Goal: Task Accomplishment & Management: Manage account settings

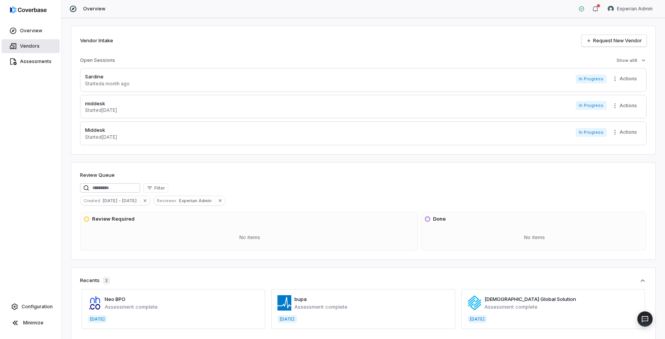
click at [23, 46] on span "Vendors" at bounding box center [30, 46] width 20 height 6
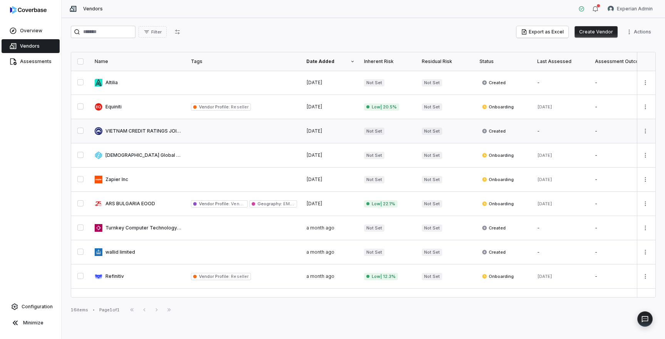
click at [82, 131] on button "button" at bounding box center [80, 131] width 6 height 6
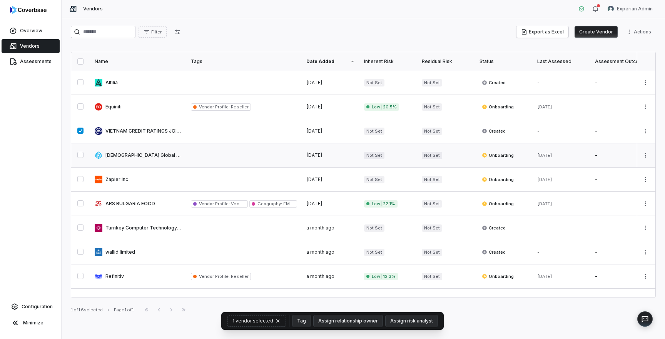
click at [81, 152] on button "button" at bounding box center [80, 155] width 6 height 6
click at [79, 178] on button "button" at bounding box center [80, 179] width 6 height 6
type button "on"
click at [37, 65] on link "Assessments" at bounding box center [31, 62] width 58 height 14
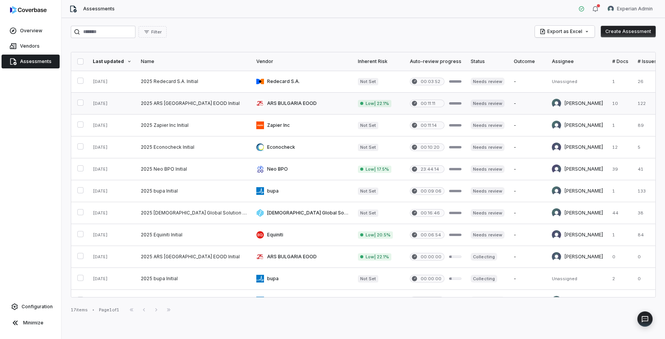
click at [164, 109] on link at bounding box center [193, 104] width 115 height 22
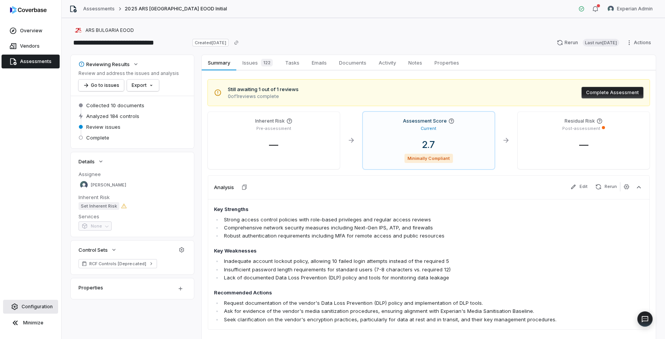
click at [40, 305] on span "Configuration" at bounding box center [37, 307] width 31 height 6
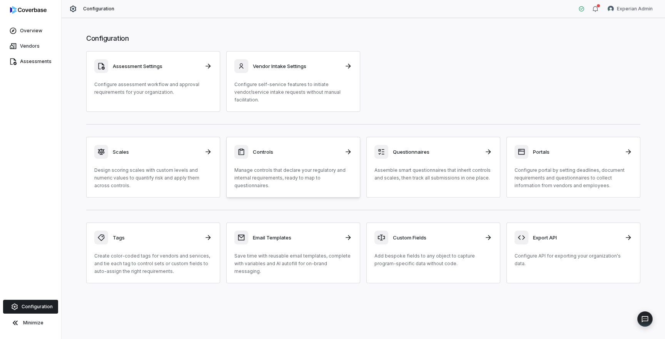
click at [296, 174] on p "Manage controls that declare your regulatory and internal requirements, ready t…" at bounding box center [293, 178] width 118 height 23
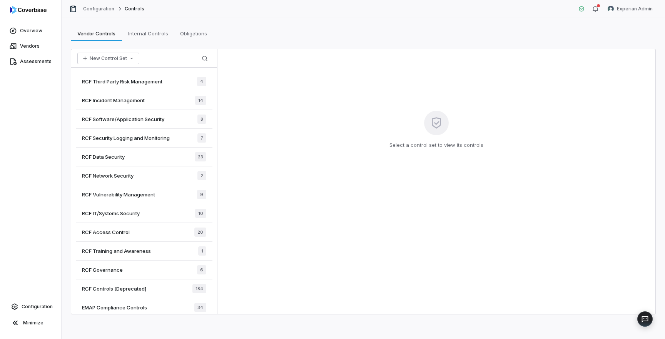
scroll to position [159, 0]
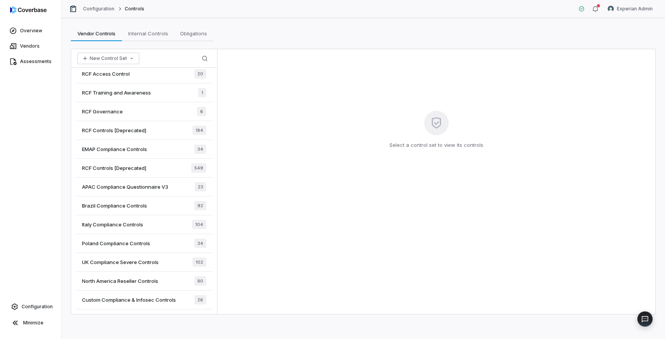
click at [142, 284] on span "North America Reseller Controls" at bounding box center [120, 281] width 76 height 7
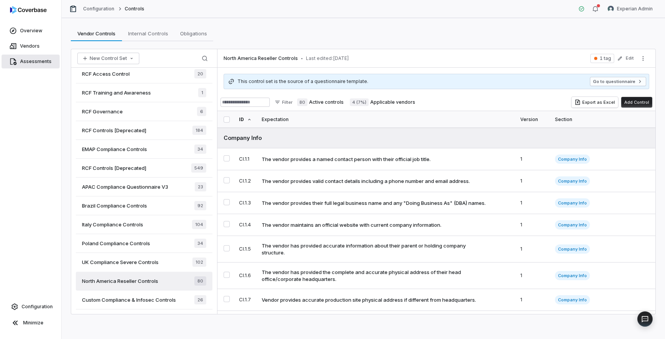
click at [32, 62] on span "Assessments" at bounding box center [36, 62] width 32 height 6
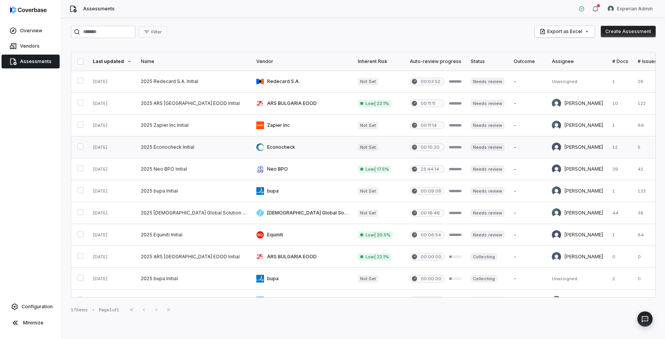
click at [138, 148] on link at bounding box center [193, 148] width 115 height 22
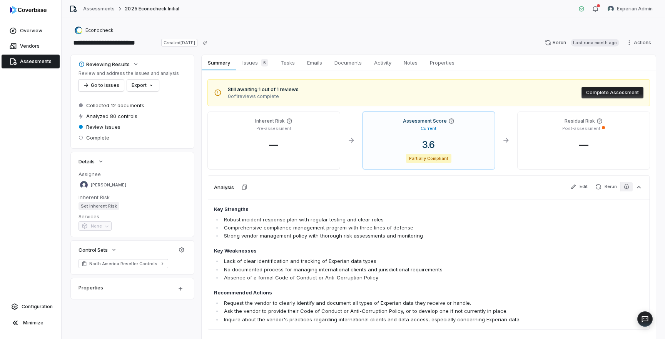
click at [628, 187] on icon "button" at bounding box center [627, 187] width 6 height 6
click at [623, 10] on html "**********" at bounding box center [332, 169] width 665 height 339
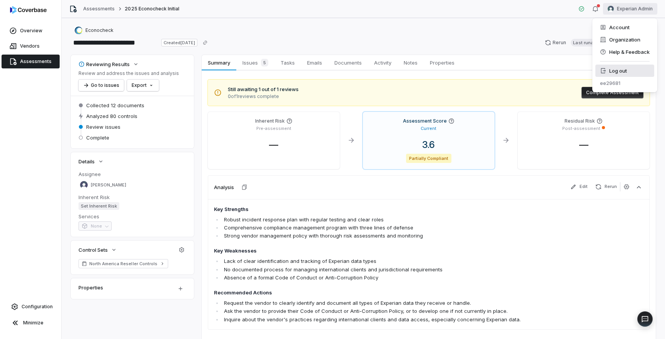
click at [620, 73] on div "Log out" at bounding box center [624, 71] width 59 height 12
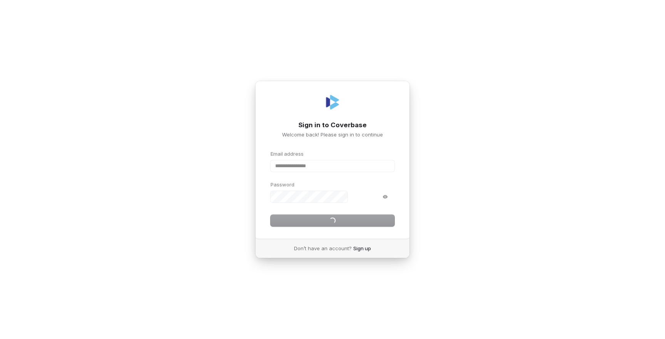
type input "**********"
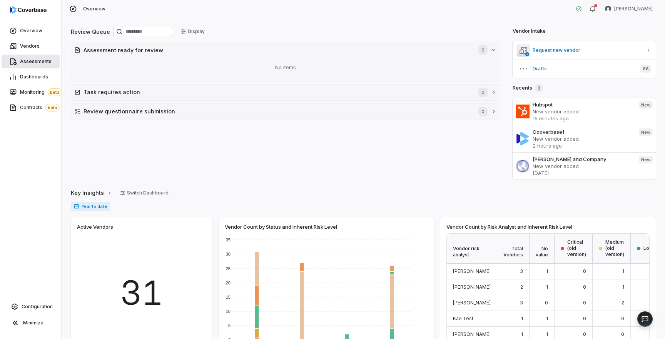
click at [40, 59] on span "Assessments" at bounding box center [36, 62] width 32 height 6
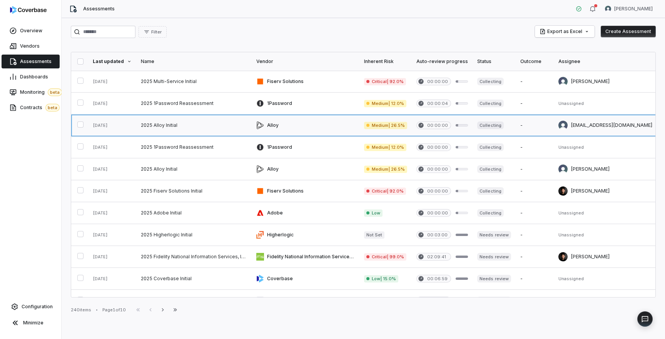
click at [154, 127] on link at bounding box center [193, 126] width 115 height 22
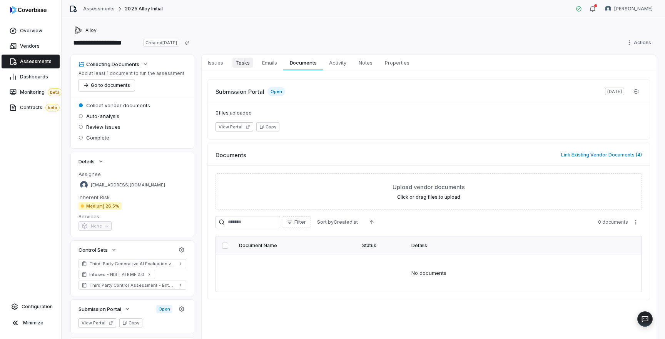
click at [244, 65] on span "Tasks" at bounding box center [242, 63] width 20 height 10
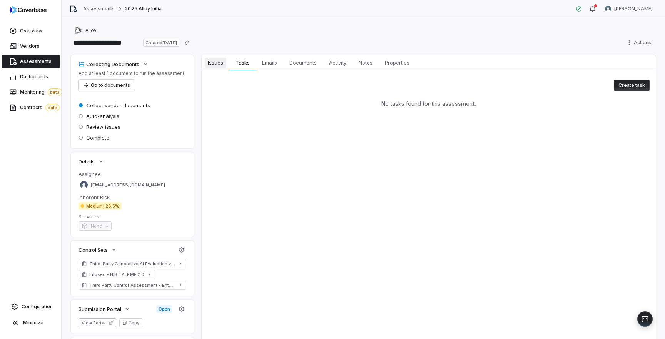
click at [214, 69] on link "Issues Issues" at bounding box center [216, 62] width 28 height 15
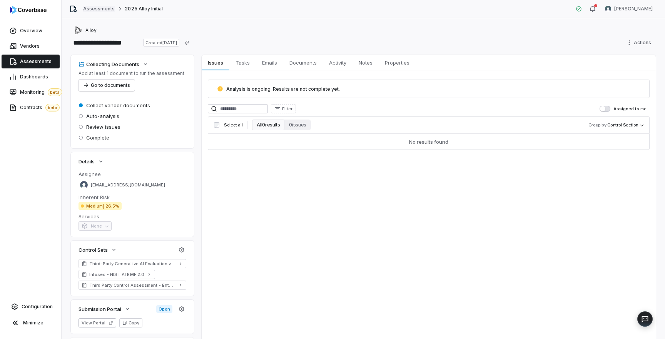
click at [97, 9] on link "Assessments" at bounding box center [99, 9] width 32 height 6
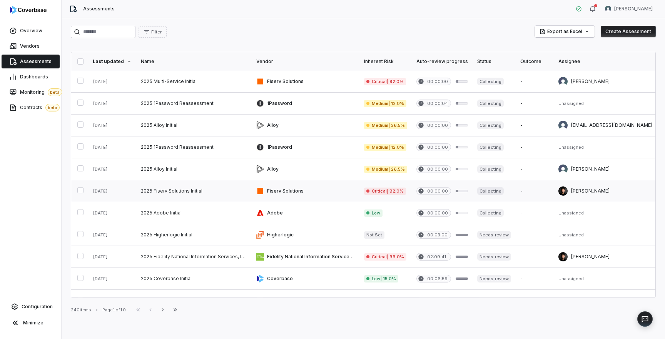
click at [162, 191] on link at bounding box center [193, 192] width 115 height 22
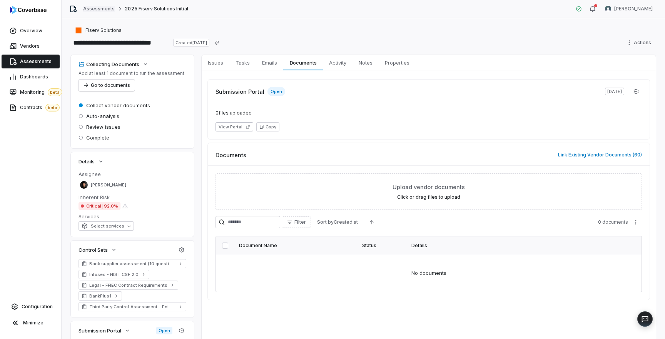
click at [97, 7] on link "Assessments" at bounding box center [99, 9] width 32 height 6
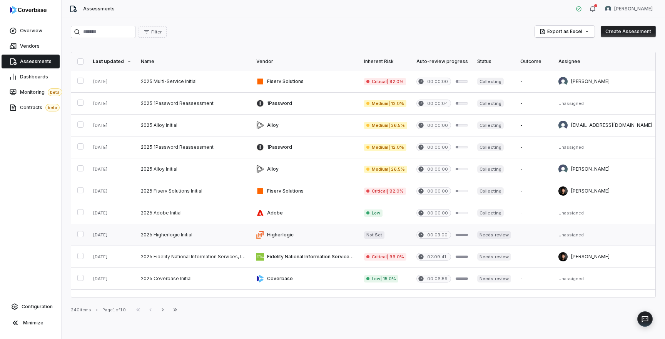
click at [196, 238] on link at bounding box center [193, 235] width 115 height 22
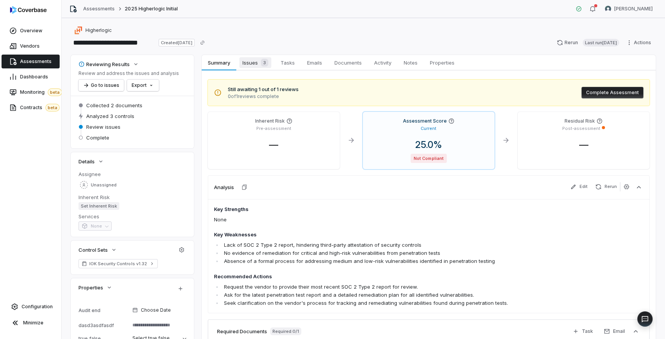
click at [251, 66] on span "Issues 3" at bounding box center [255, 62] width 32 height 11
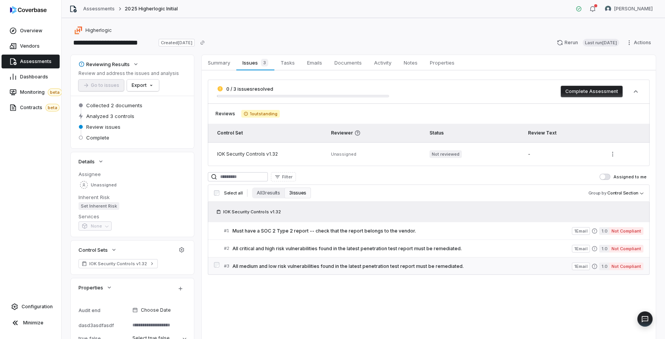
click at [332, 266] on span "All medium and low risk vulnerabilities found in the latest penetration test re…" at bounding box center [401, 267] width 339 height 6
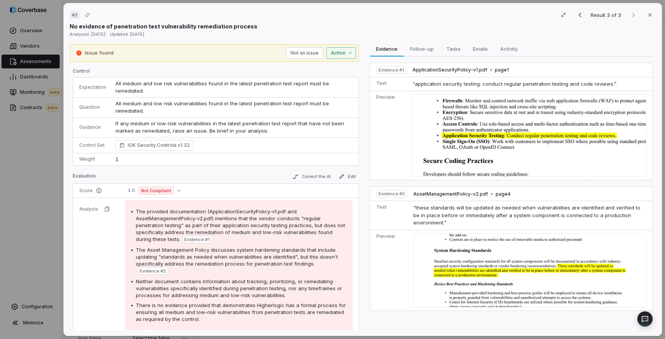
click at [337, 55] on div "# 3 Result 3 of 3 Close No evidence of penetration test vulnerability remediati…" at bounding box center [332, 169] width 665 height 339
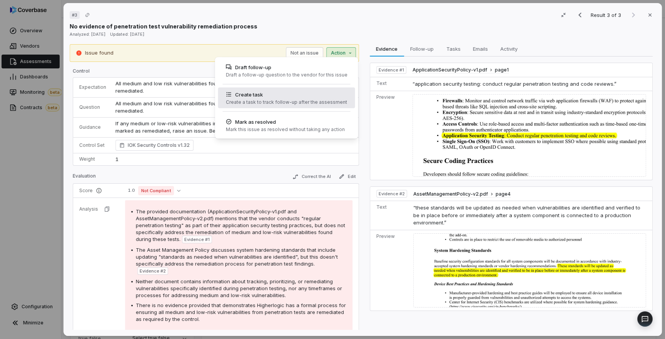
click at [281, 107] on div "Create task Create a task to track follow-up after the assessment" at bounding box center [285, 98] width 127 height 21
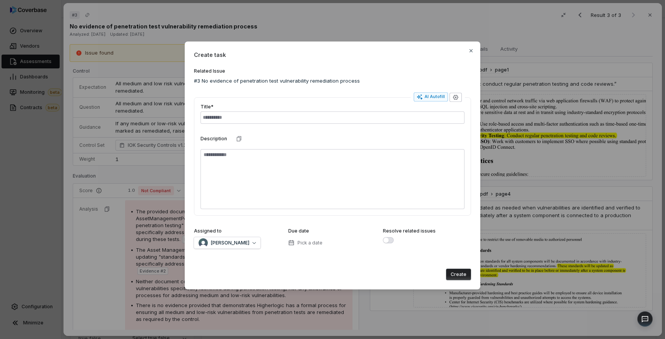
click at [455, 98] on icon "button" at bounding box center [456, 97] width 6 height 6
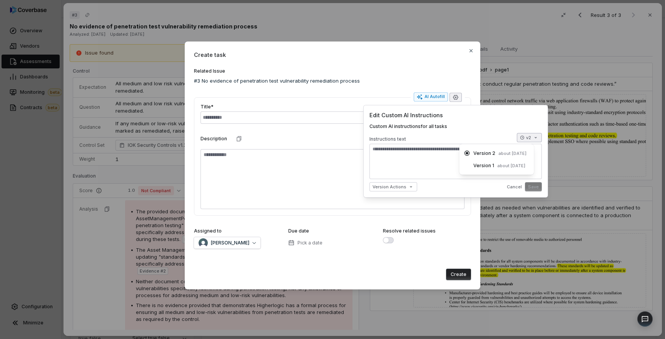
click at [537, 139] on body "**********" at bounding box center [332, 169] width 665 height 339
type textarea "*"
